Goal: Information Seeking & Learning: Learn about a topic

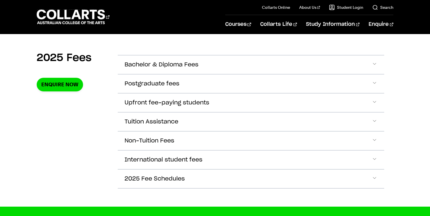
scroll to position [197, 0]
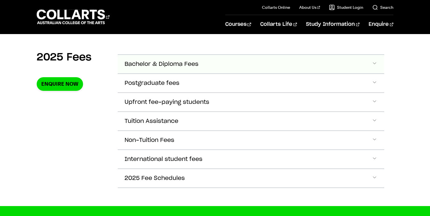
click at [207, 67] on button "Bachelor & Diploma Fees" at bounding box center [251, 64] width 267 height 19
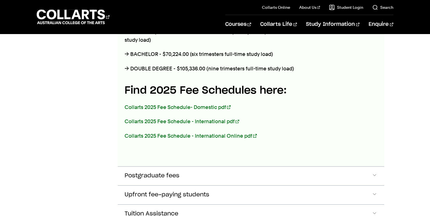
scroll to position [312, 0]
click at [204, 121] on link "Collarts 2025 Fee Schedule - International pdf" at bounding box center [182, 121] width 115 height 6
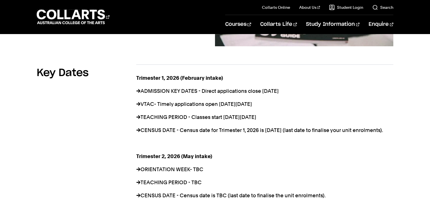
scroll to position [390, 0]
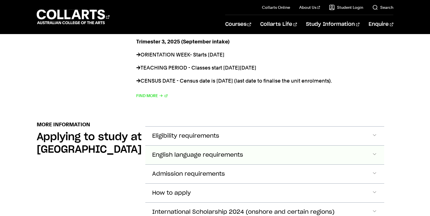
click at [172, 146] on button "English language requirements" at bounding box center [264, 136] width 239 height 19
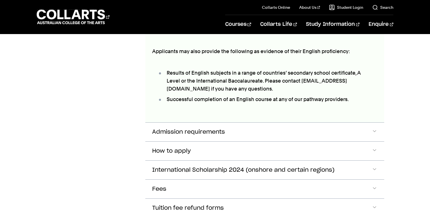
scroll to position [747, 0]
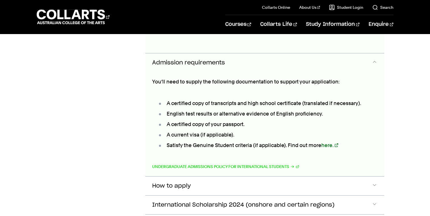
scroll to position [817, 0]
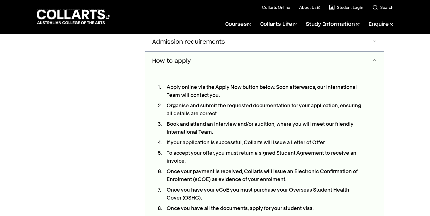
scroll to position [836, 0]
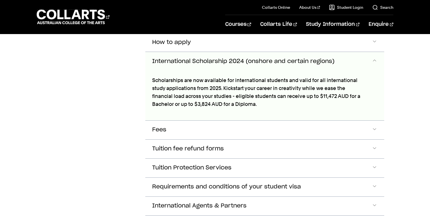
scroll to position [855, 0]
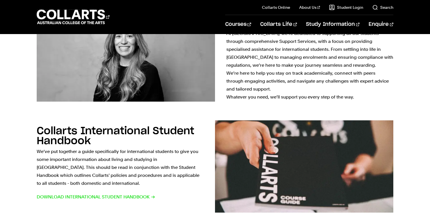
scroll to position [226, 0]
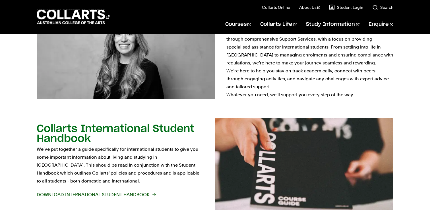
click at [135, 126] on h2 "Collarts International Student Handbook" at bounding box center [116, 134] width 158 height 20
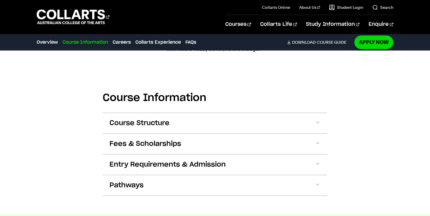
scroll to position [690, 0]
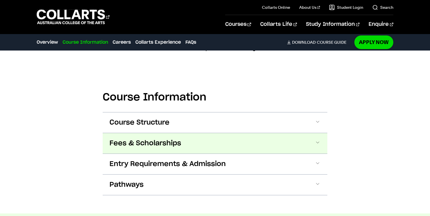
click at [320, 146] on span at bounding box center [318, 143] width 6 height 7
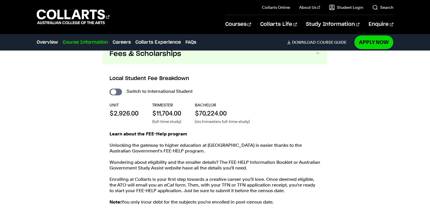
scroll to position [786, 0]
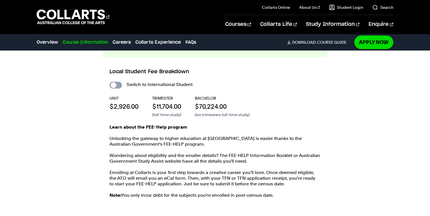
click at [119, 85] on input "International Student" at bounding box center [115, 85] width 13 height 7
checkbox input "true"
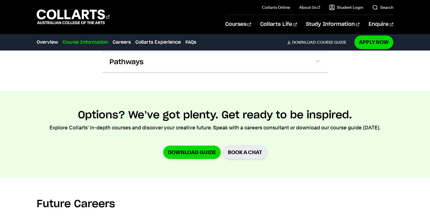
scroll to position [1049, 0]
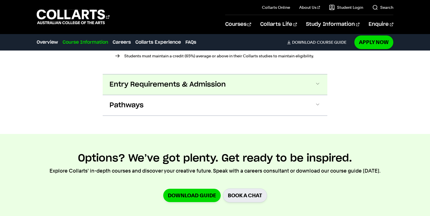
click at [0, 0] on span "Entry Requirements & Admission" at bounding box center [0, 0] width 0 height 0
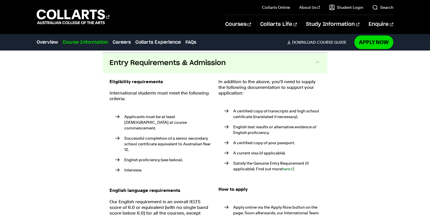
scroll to position [1028, 0]
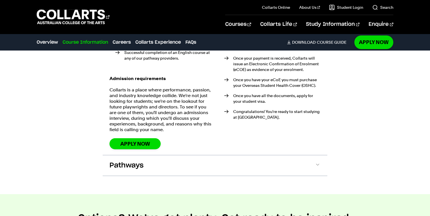
click at [0, 0] on button "Pathways" at bounding box center [0, 0] width 0 height 0
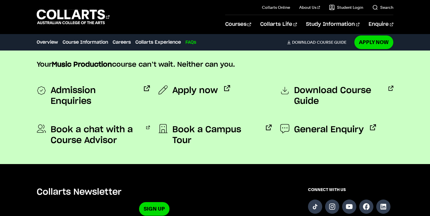
scroll to position [3014, 0]
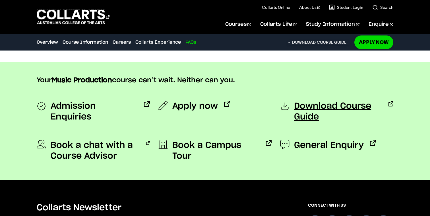
click at [309, 101] on span "Download Course Guide" at bounding box center [338, 112] width 88 height 22
